Goal: Complete application form

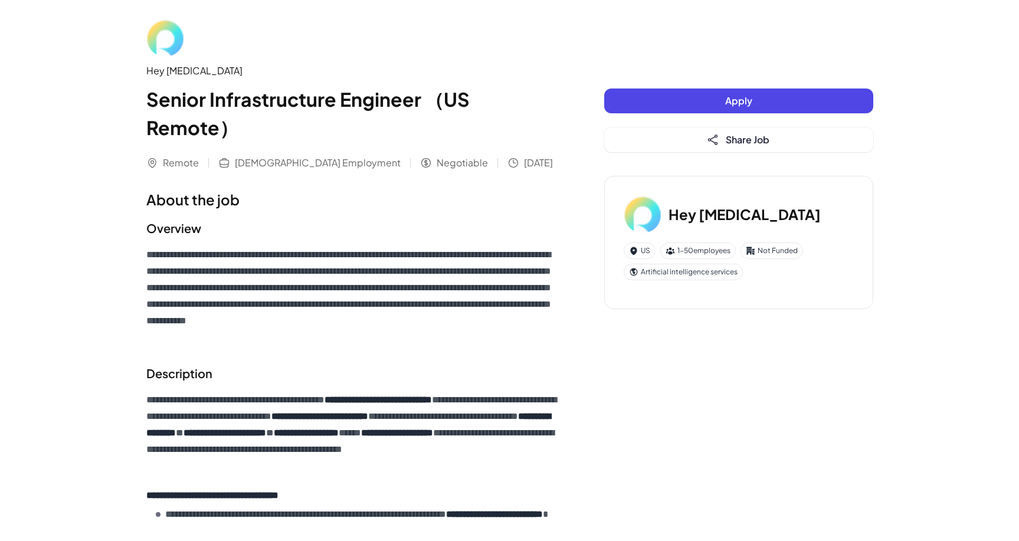
click at [778, 99] on button "Apply" at bounding box center [738, 101] width 269 height 25
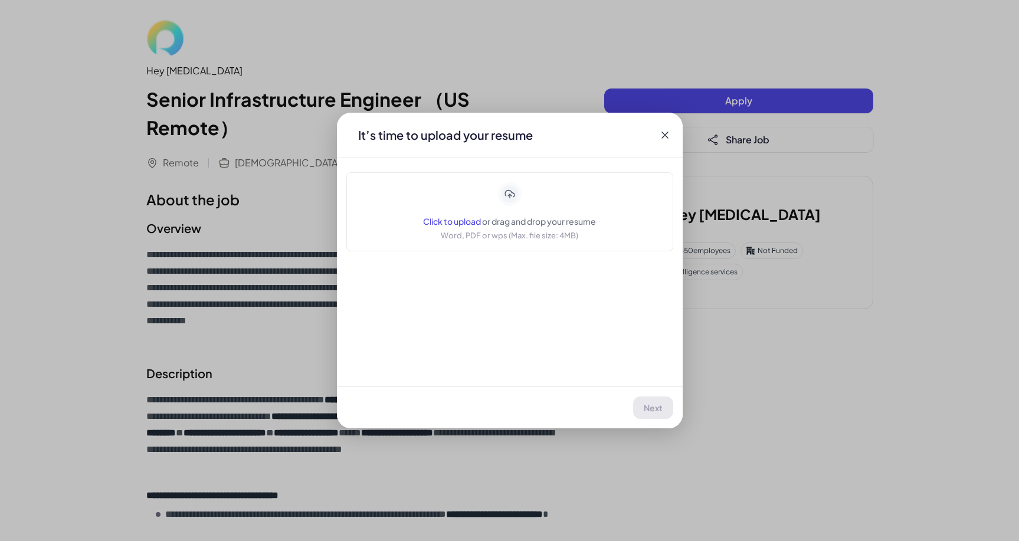
click at [509, 196] on icon at bounding box center [509, 194] width 9 height 8
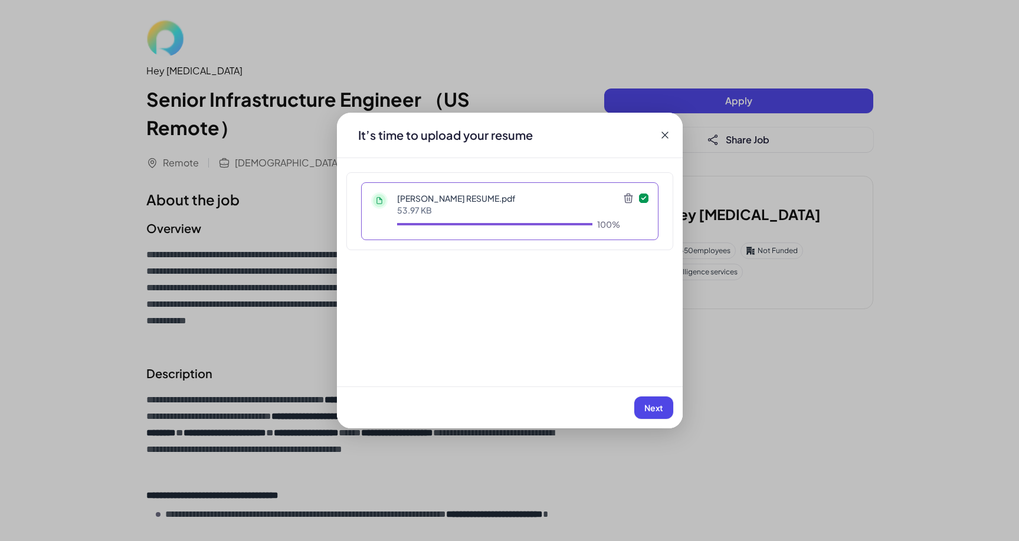
click at [650, 411] on span "Next" at bounding box center [653, 407] width 19 height 11
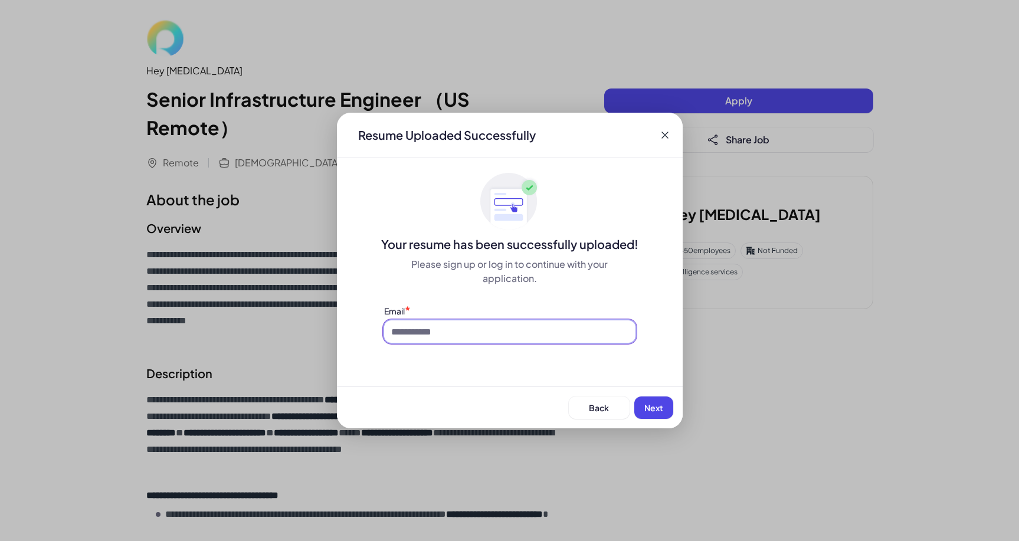
click at [481, 330] on input at bounding box center [509, 331] width 251 height 22
type input "**********"
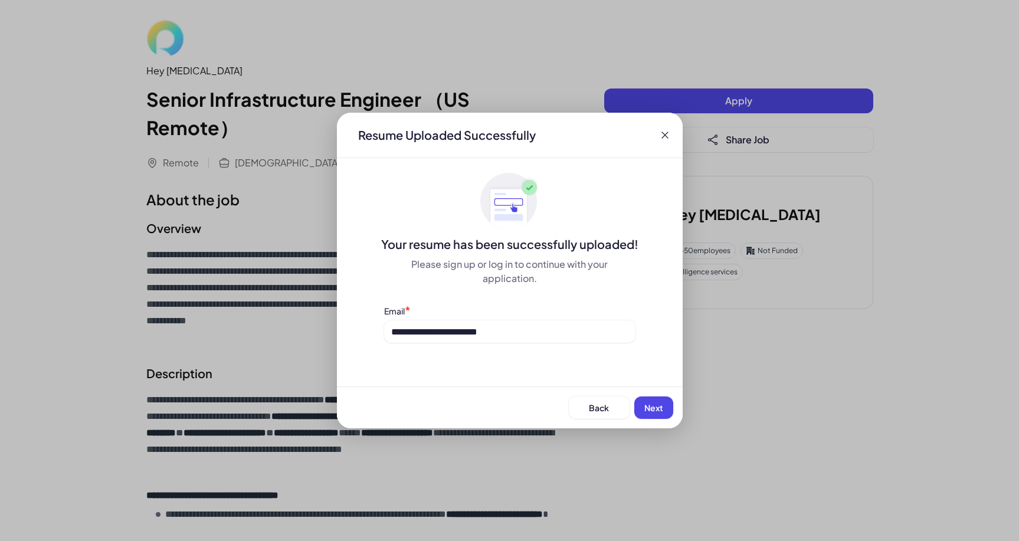
click at [659, 414] on button "Next" at bounding box center [653, 408] width 39 height 22
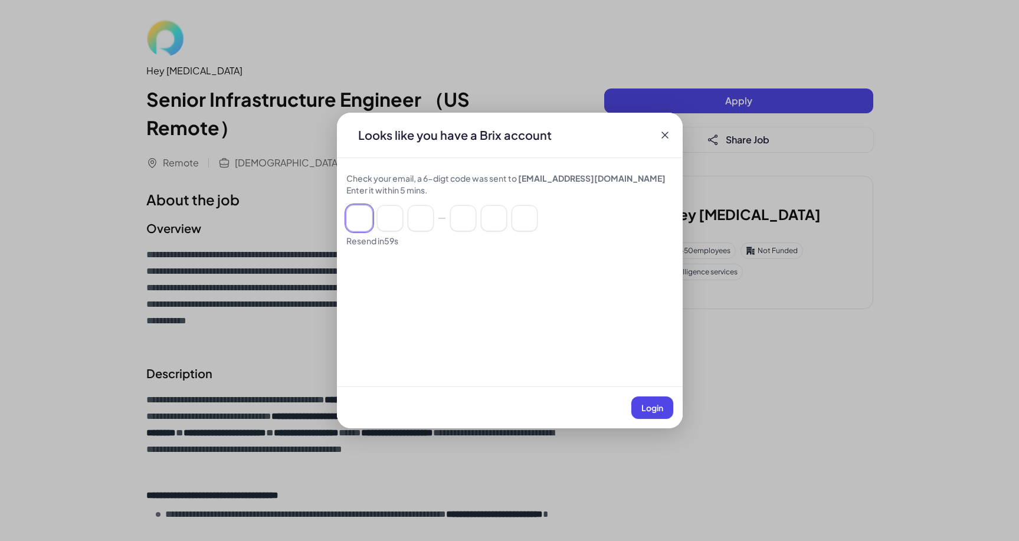
click at [361, 217] on input at bounding box center [359, 218] width 26 height 26
paste input "******"
type input "*"
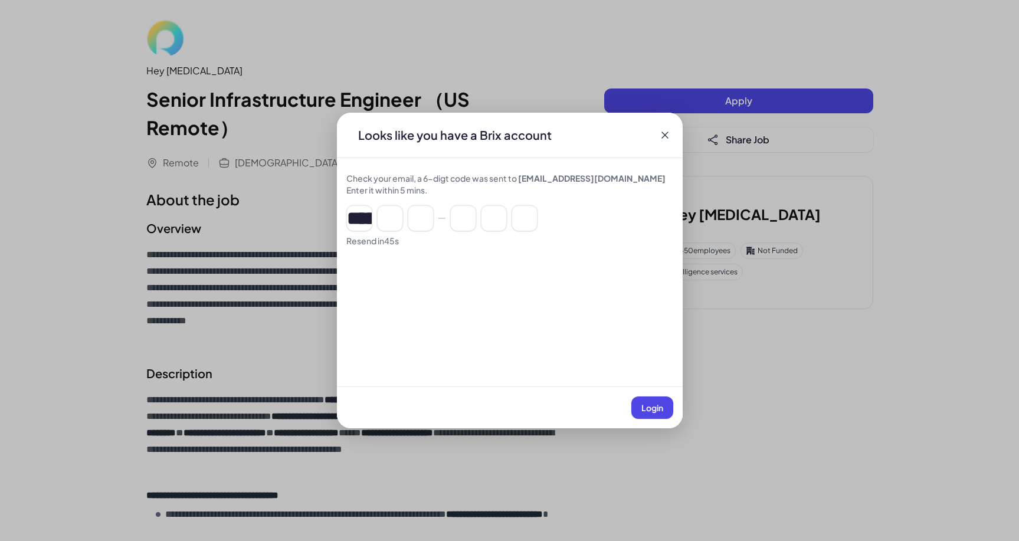
type input "*"
click at [651, 405] on span "Login" at bounding box center [652, 407] width 22 height 11
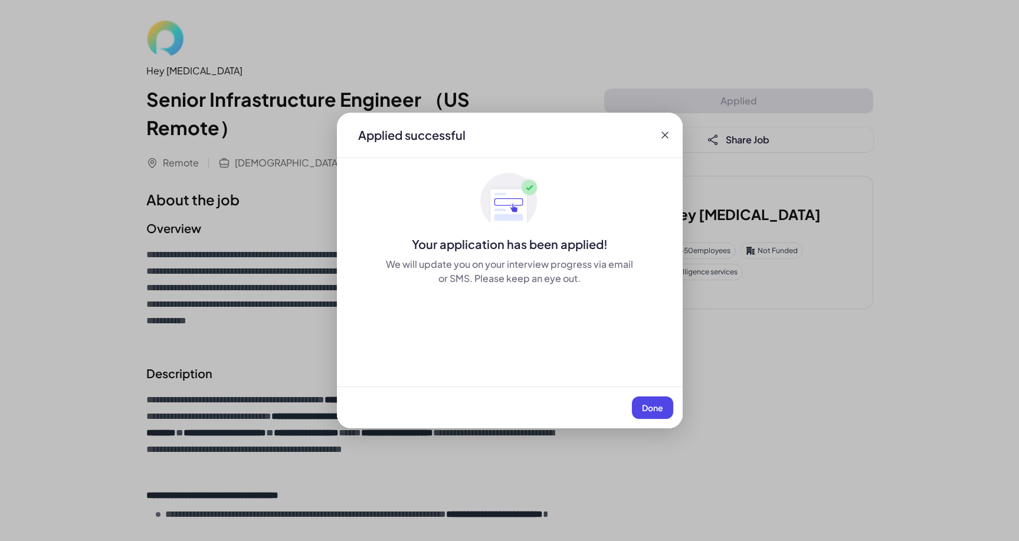
click at [650, 410] on span "Done" at bounding box center [652, 407] width 21 height 11
